Goal: Communication & Community: Answer question/provide support

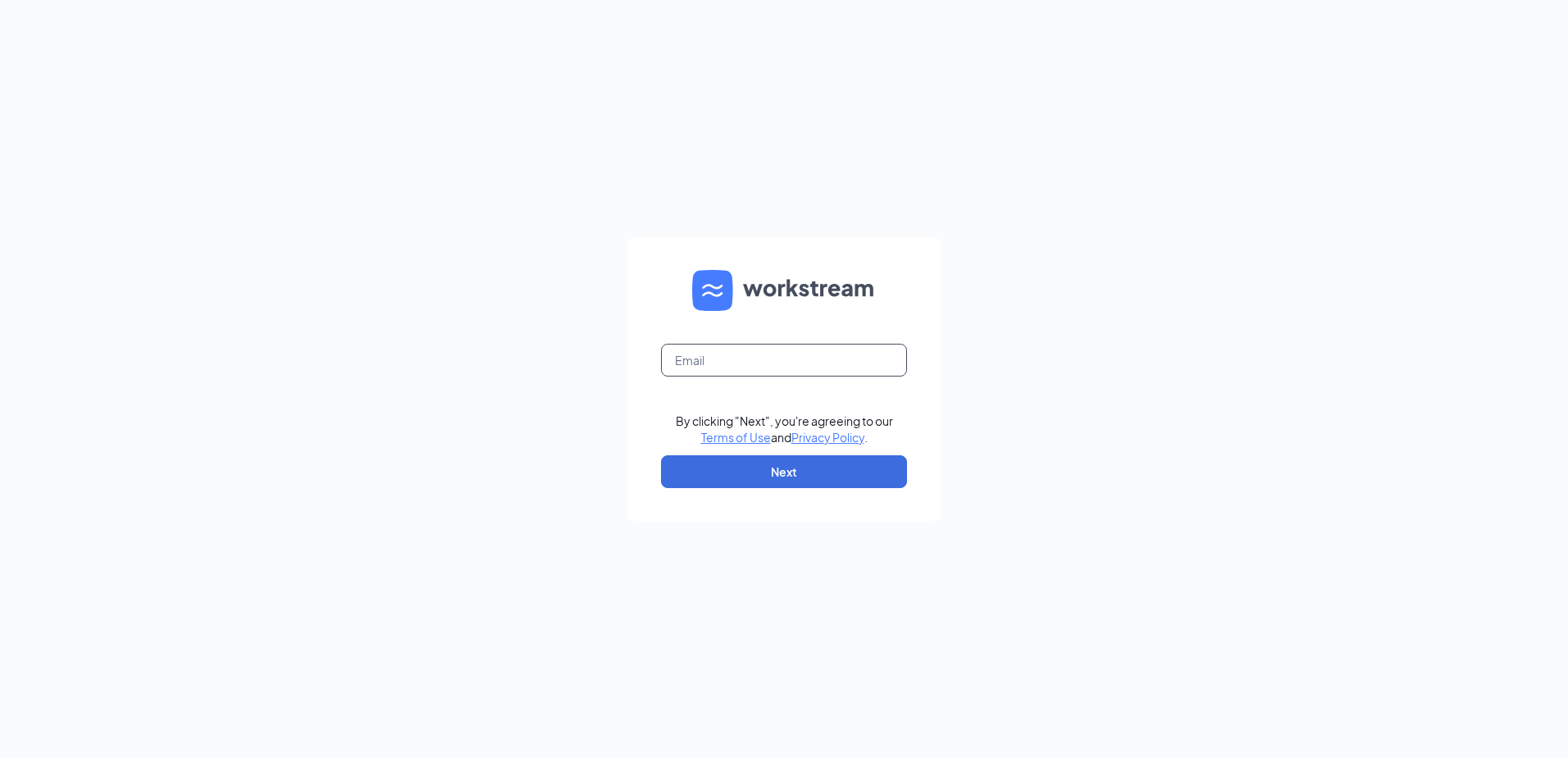
click at [758, 350] on input "text" at bounding box center [784, 359] width 246 height 32
type input "wi31@servehg.com"
click at [757, 466] on button "Next" at bounding box center [784, 471] width 246 height 32
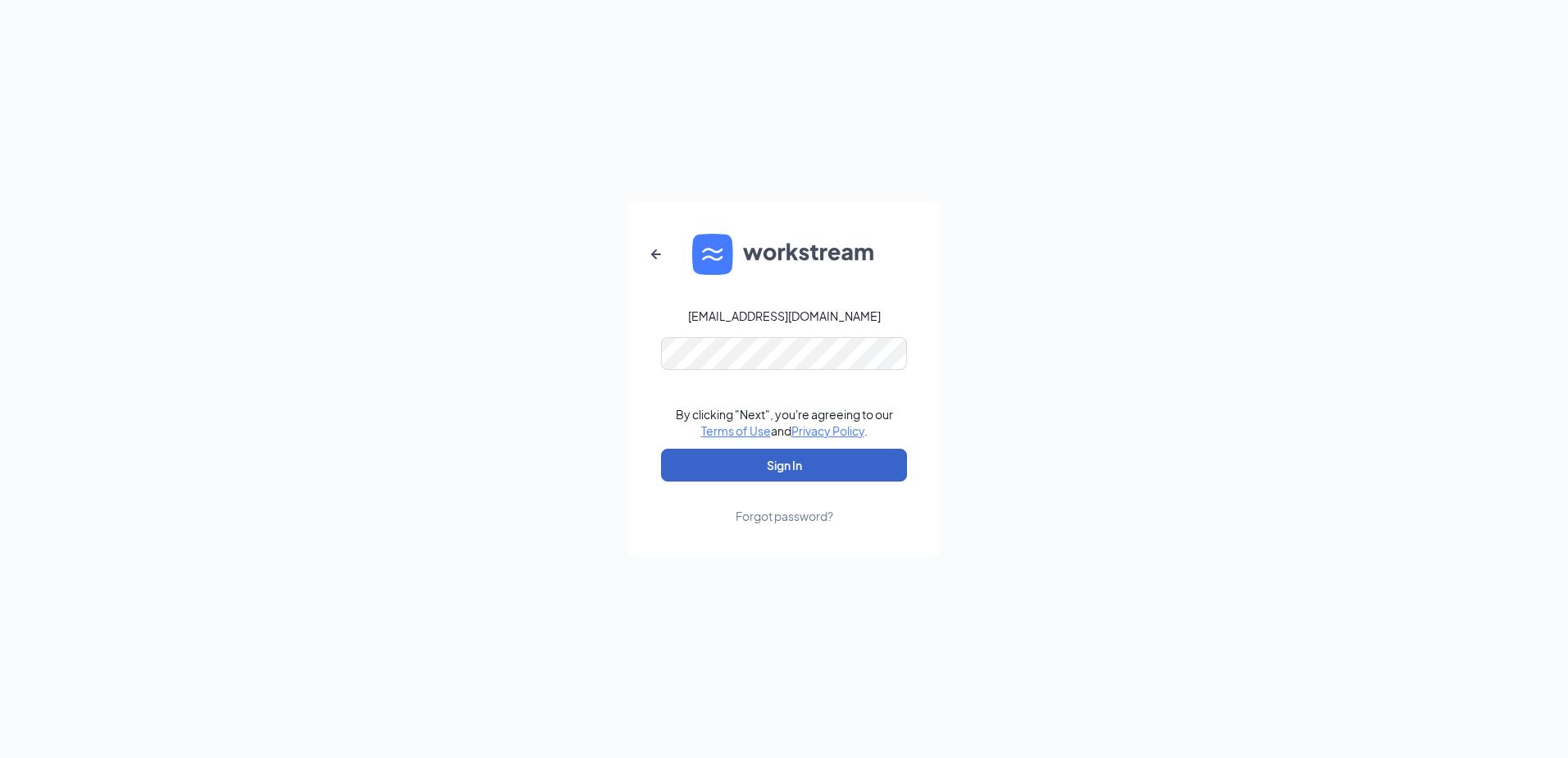
click at [763, 472] on button "Sign In" at bounding box center [784, 464] width 246 height 32
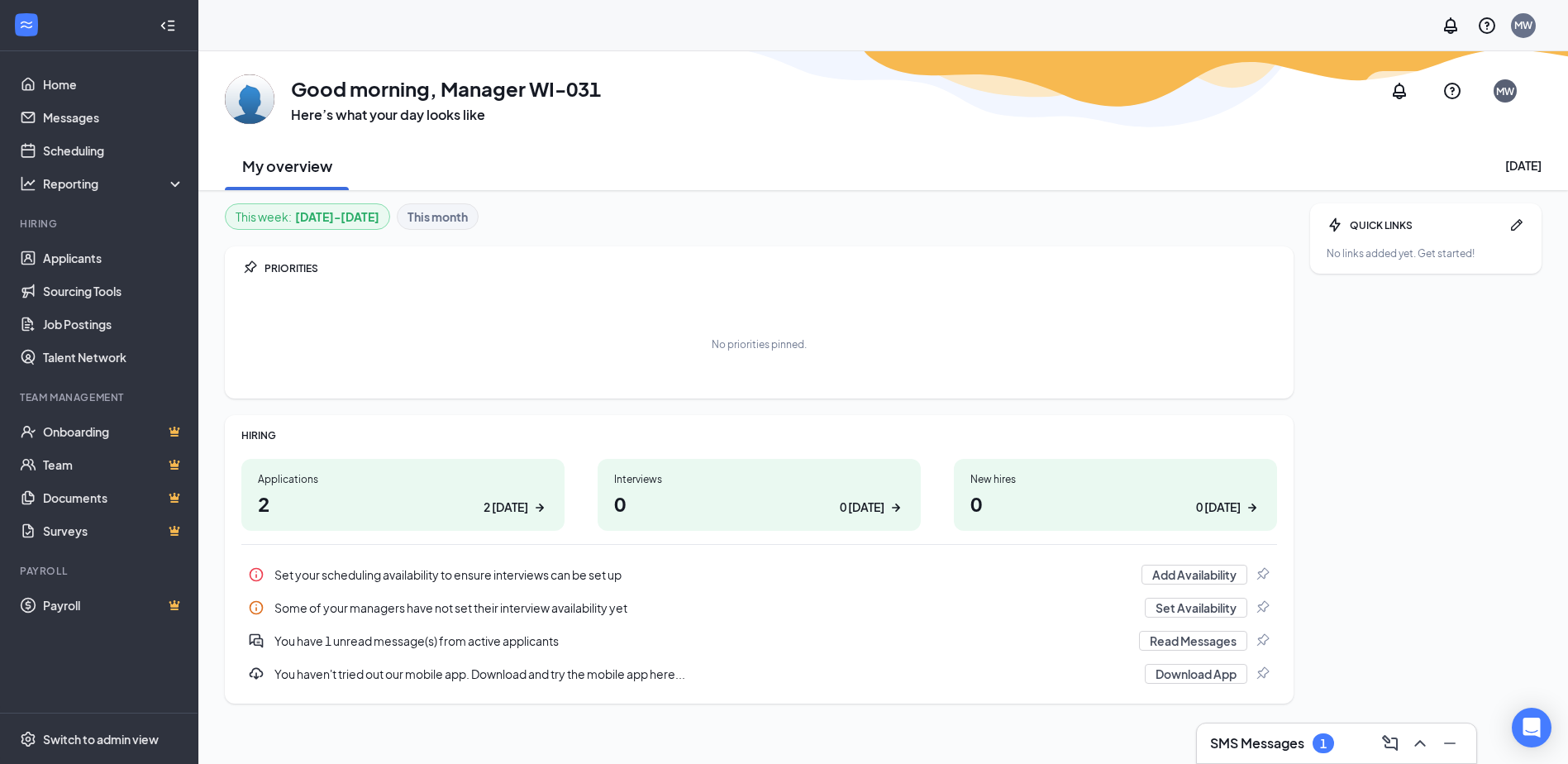
scroll to position [51, 0]
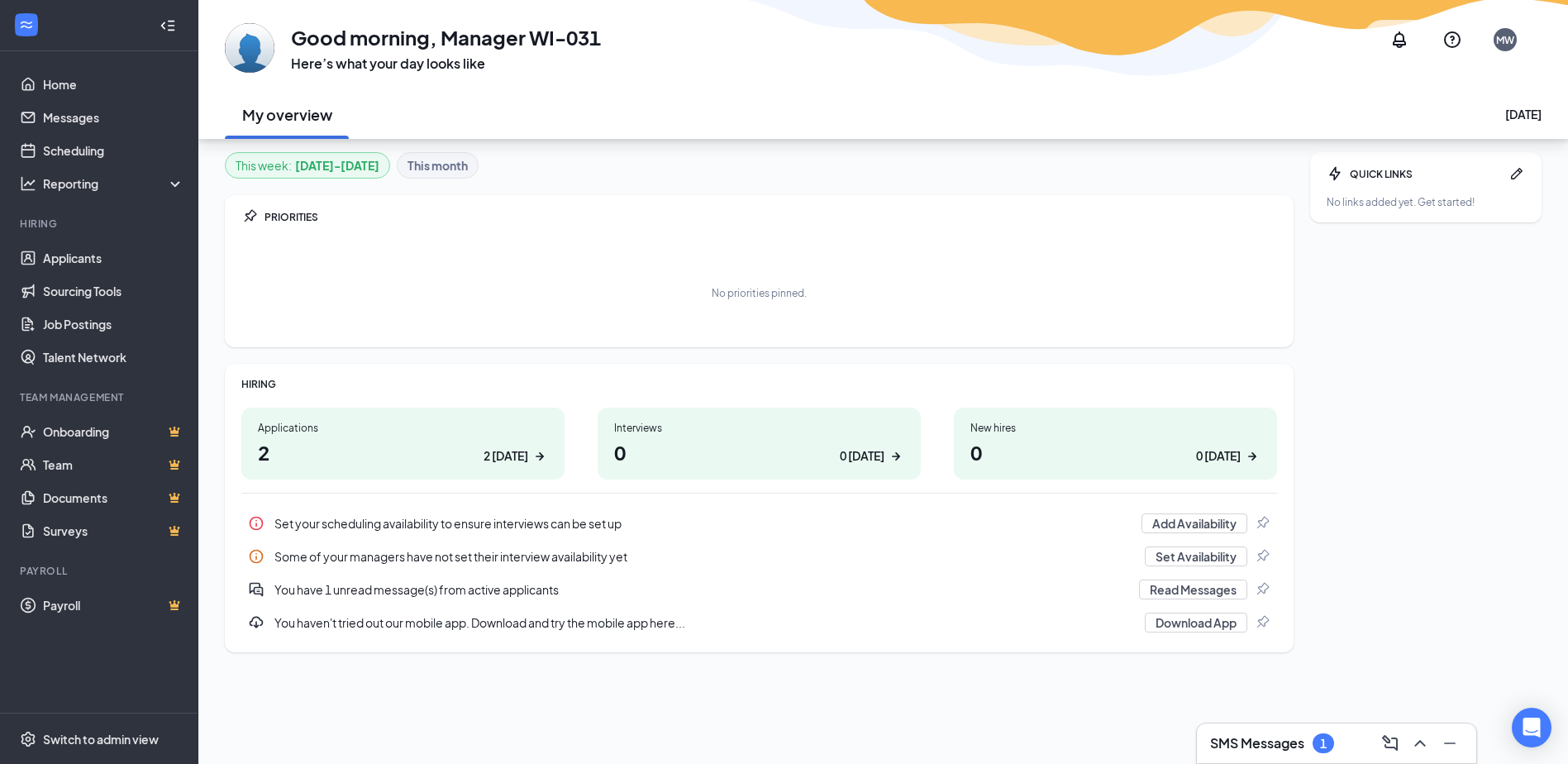
click at [410, 431] on div "Applications" at bounding box center [403, 427] width 290 height 14
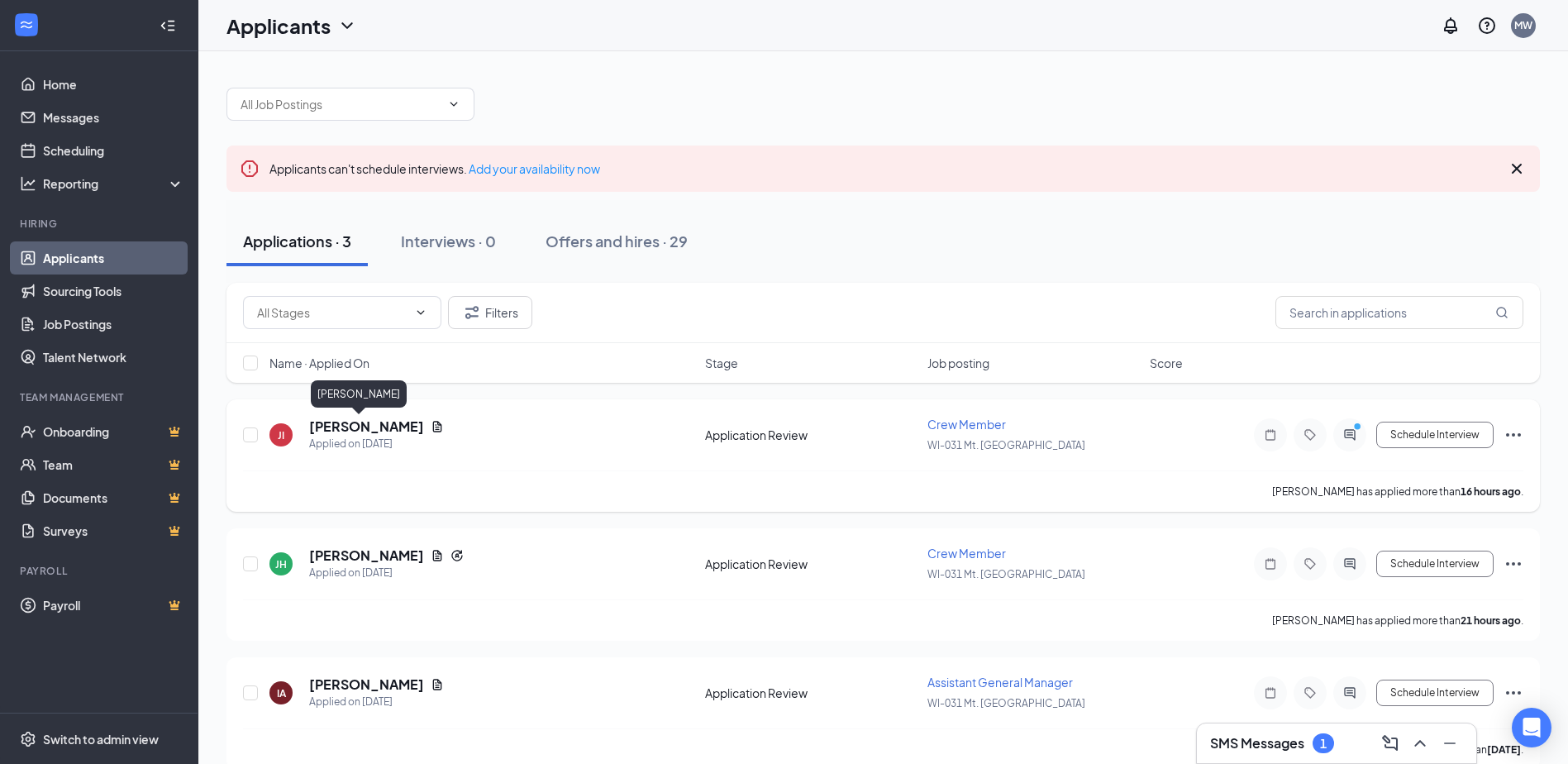
click at [360, 426] on h5 "jayla irby" at bounding box center [367, 427] width 115 height 19
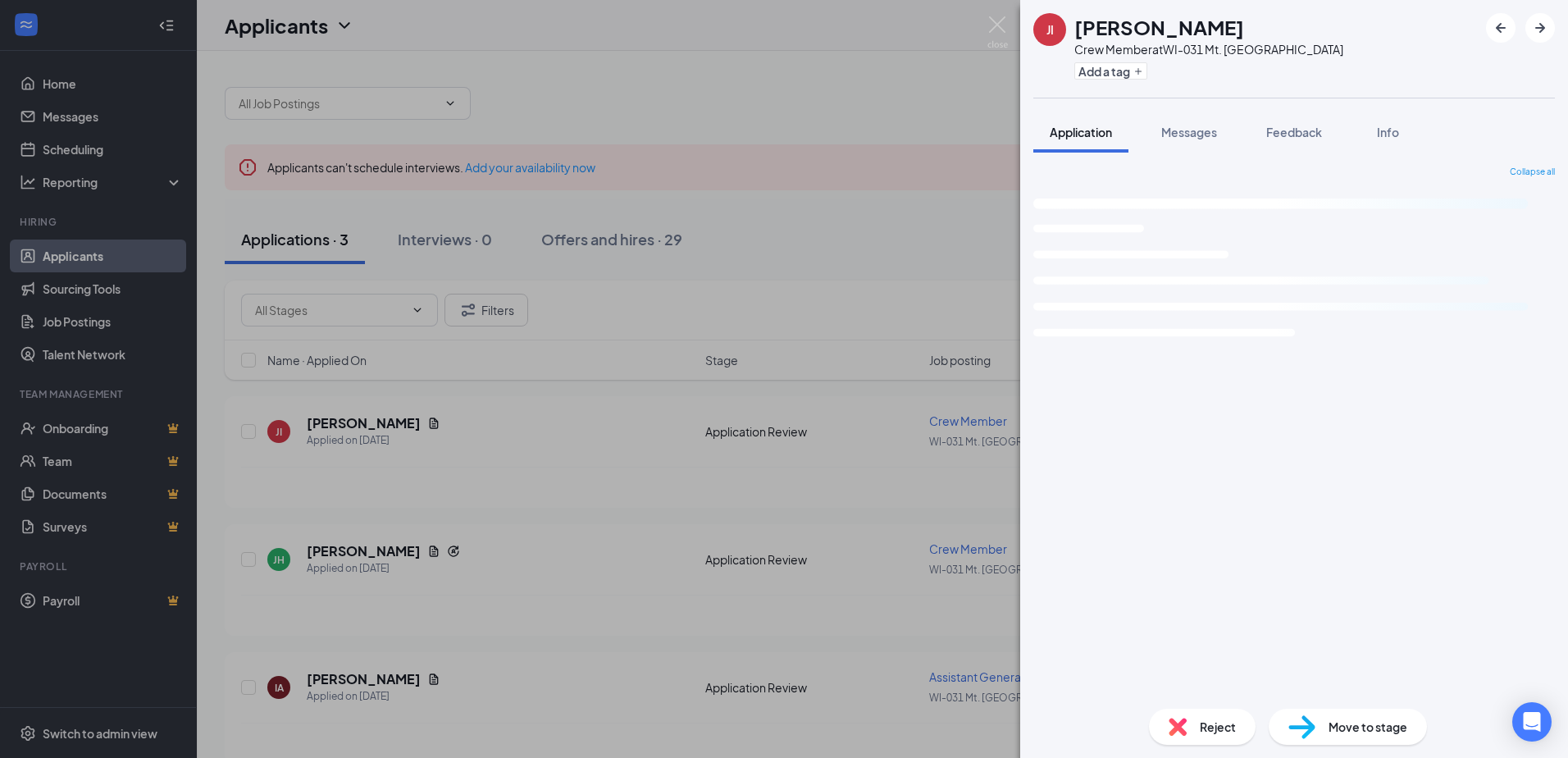
click at [76, 120] on div "JI jayla irby Crew Member at WI-031 Mt. Pleasant Add a tag Application Messages…" at bounding box center [784, 379] width 1568 height 758
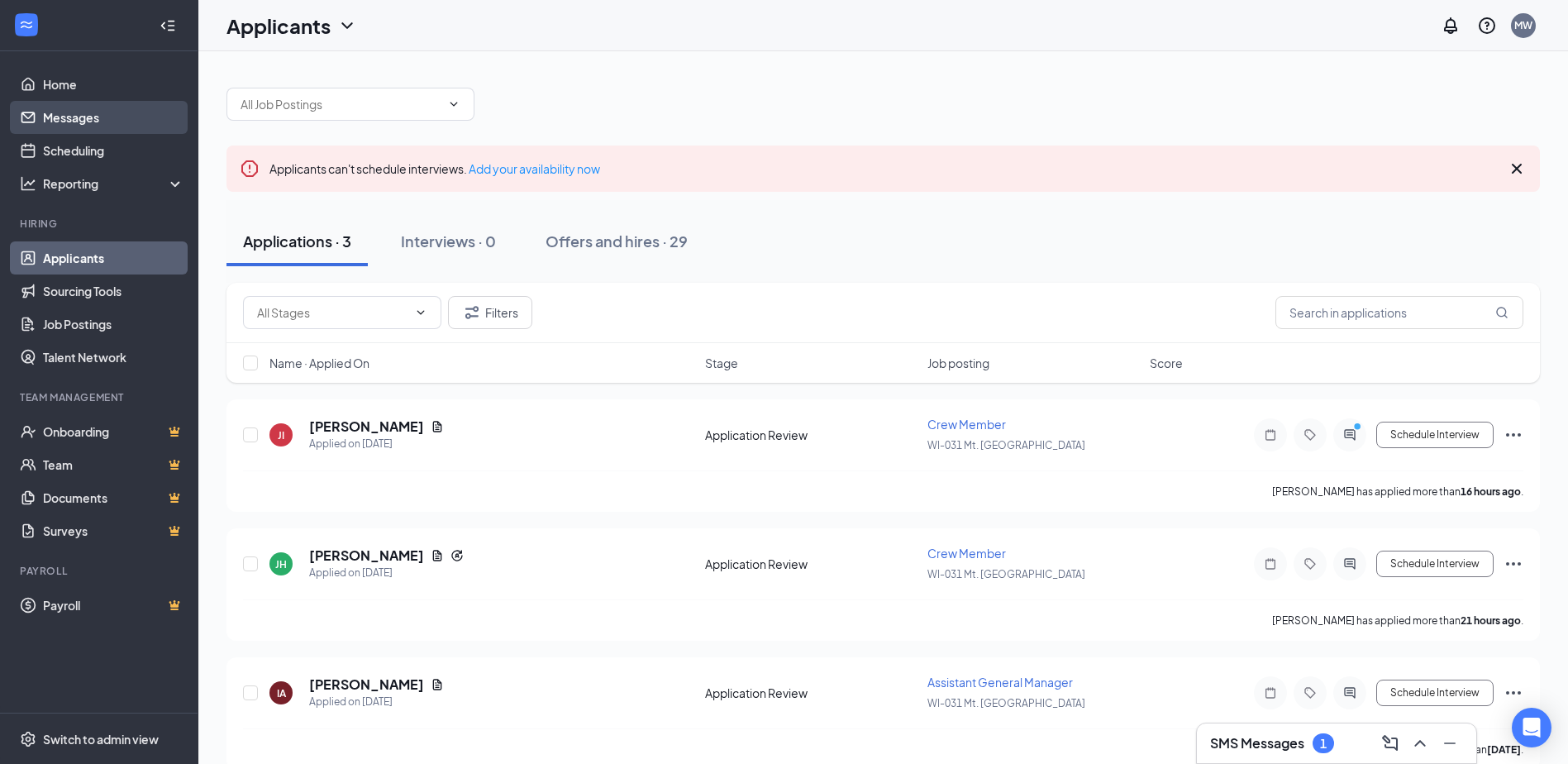
click at [83, 119] on link "Messages" at bounding box center [114, 117] width 141 height 33
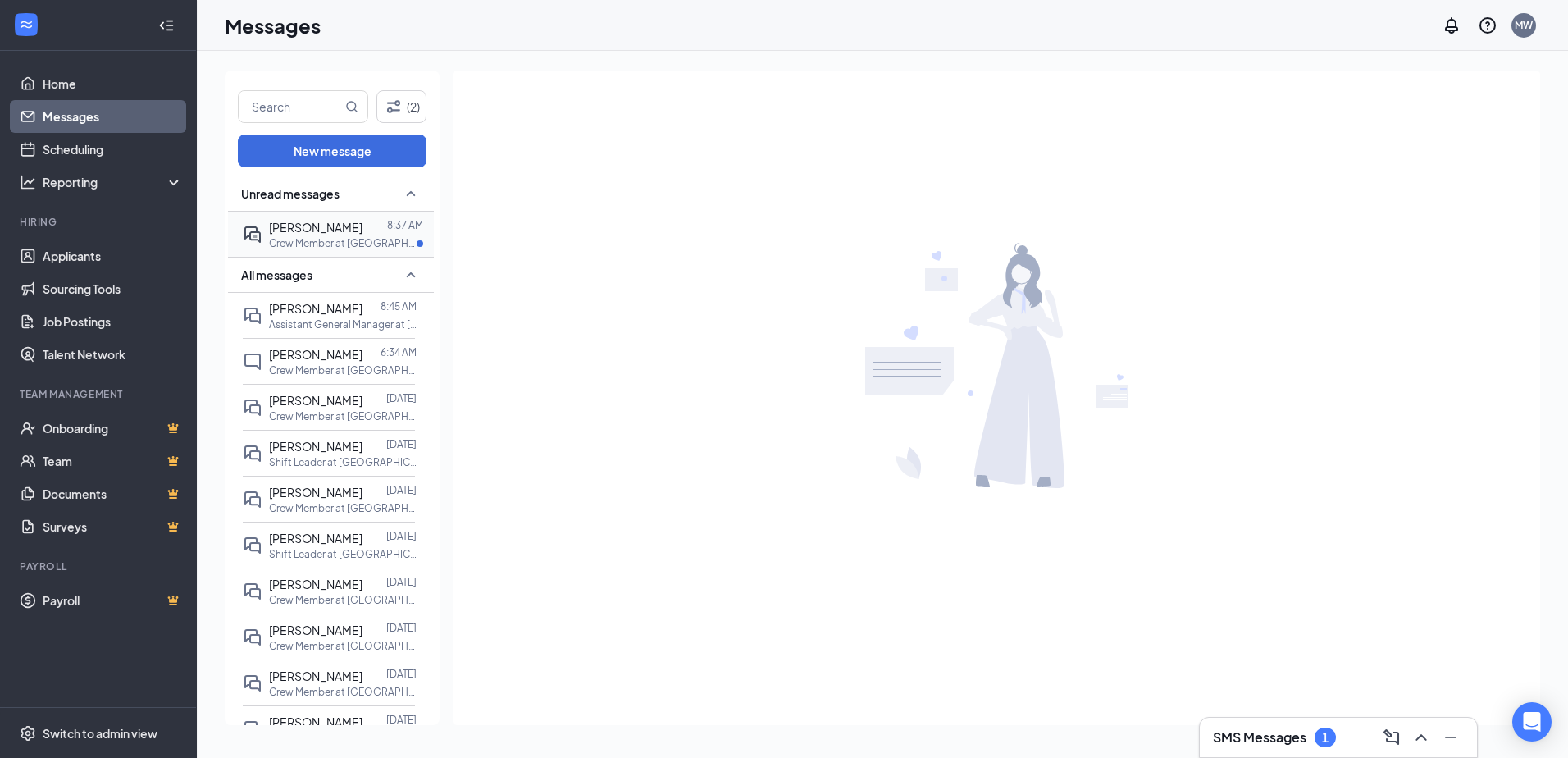
click at [287, 228] on span "jayla irby" at bounding box center [316, 227] width 94 height 15
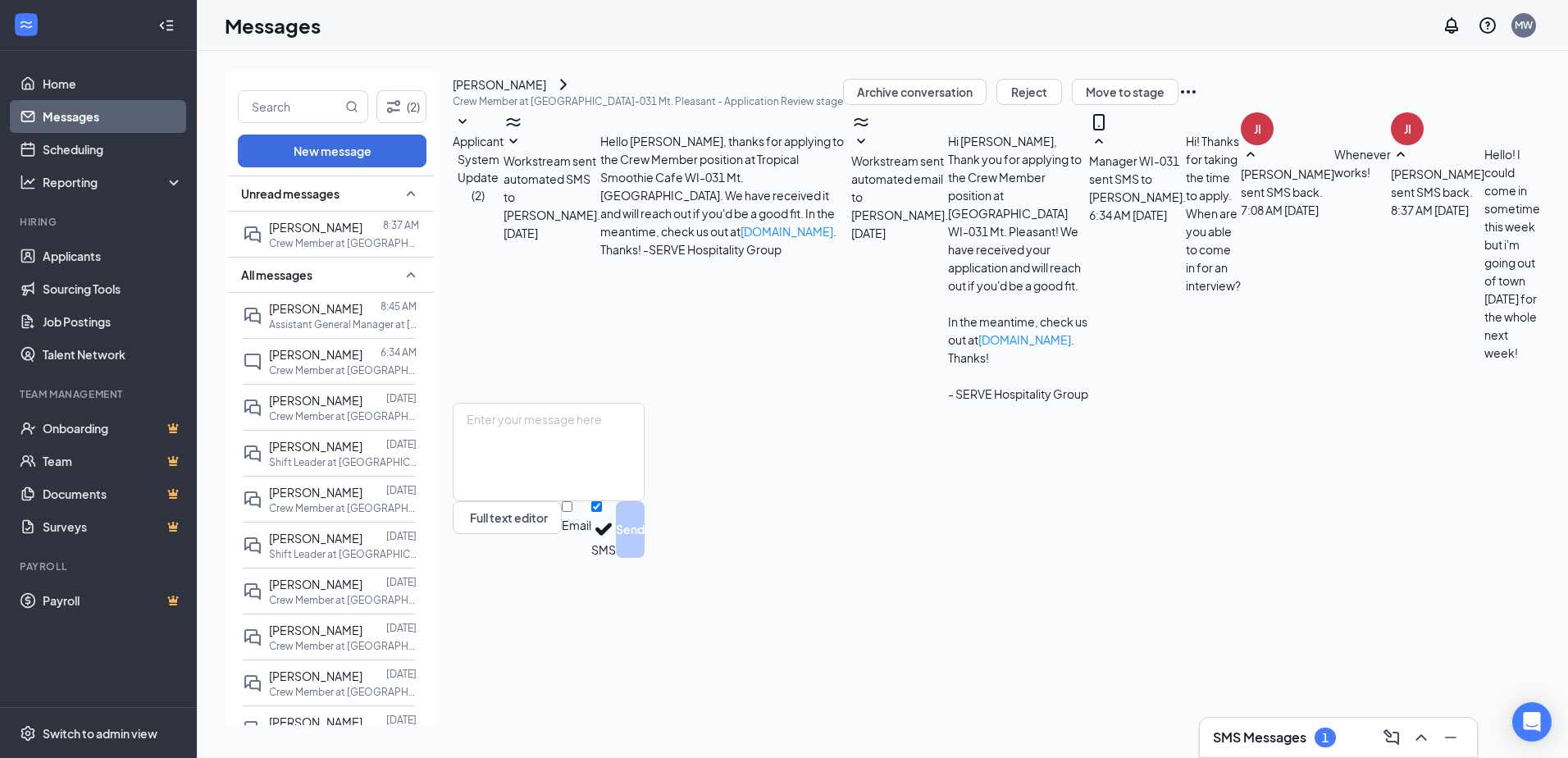
scroll to position [24, 0]
click at [644, 501] on textarea at bounding box center [549, 451] width 192 height 98
